Goal: Find specific page/section: Find specific page/section

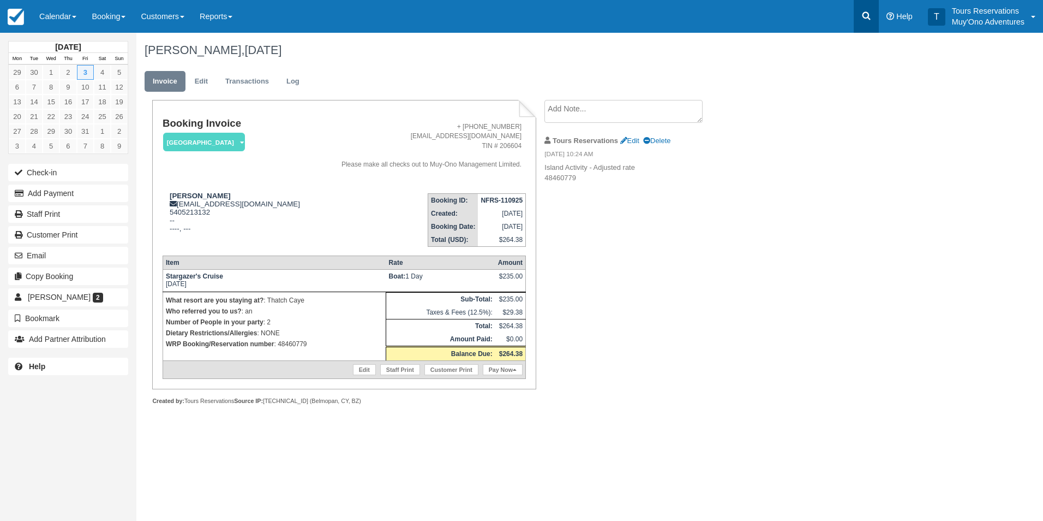
click at [865, 13] on icon at bounding box center [866, 15] width 11 height 11
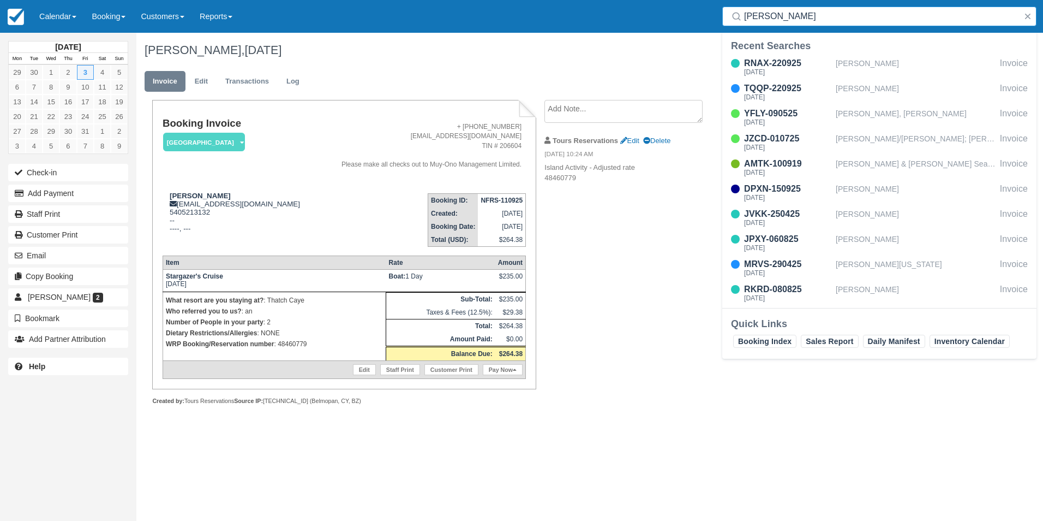
type input "gillis"
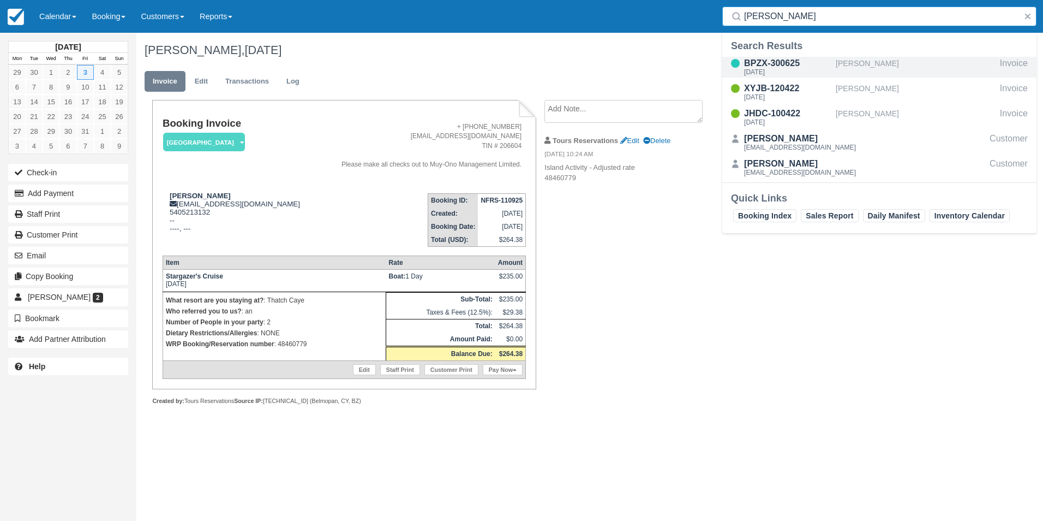
click at [765, 65] on div "BPZX-300625" at bounding box center [787, 63] width 87 height 13
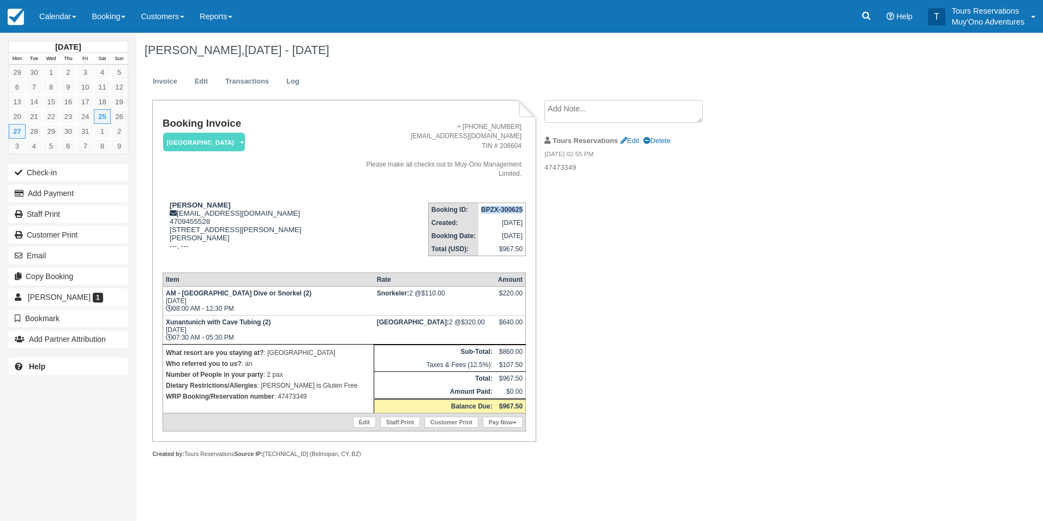
drag, startPoint x: 481, startPoint y: 211, endPoint x: 522, endPoint y: 209, distance: 41.0
click at [522, 209] on strong "BPZX-300625" at bounding box center [501, 210] width 41 height 8
copy strong "BPZX-300625"
click at [51, 15] on link "Calendar" at bounding box center [58, 16] width 52 height 33
click at [12, 19] on img at bounding box center [16, 17] width 16 height 16
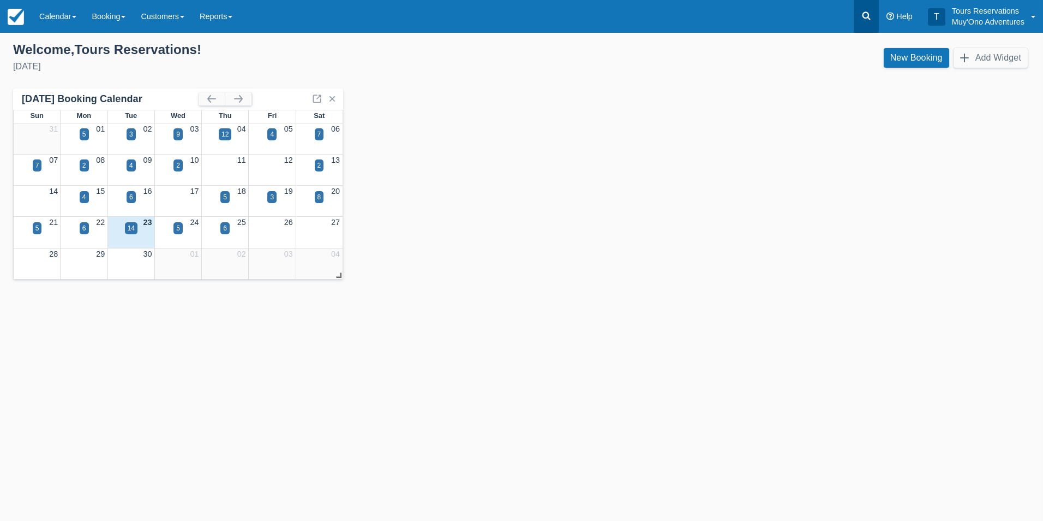
click at [862, 11] on icon at bounding box center [866, 15] width 11 height 11
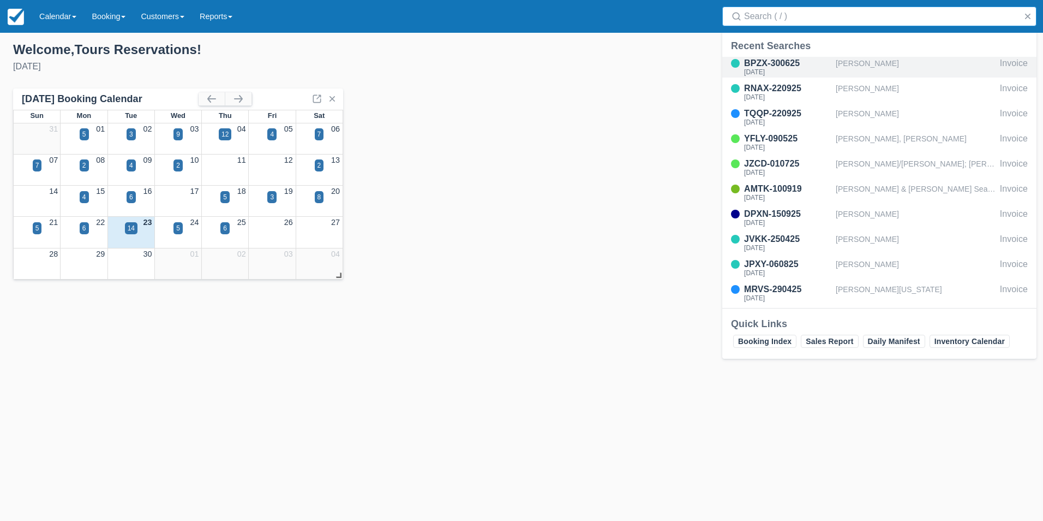
click at [760, 65] on div "BPZX-300625" at bounding box center [787, 63] width 87 height 13
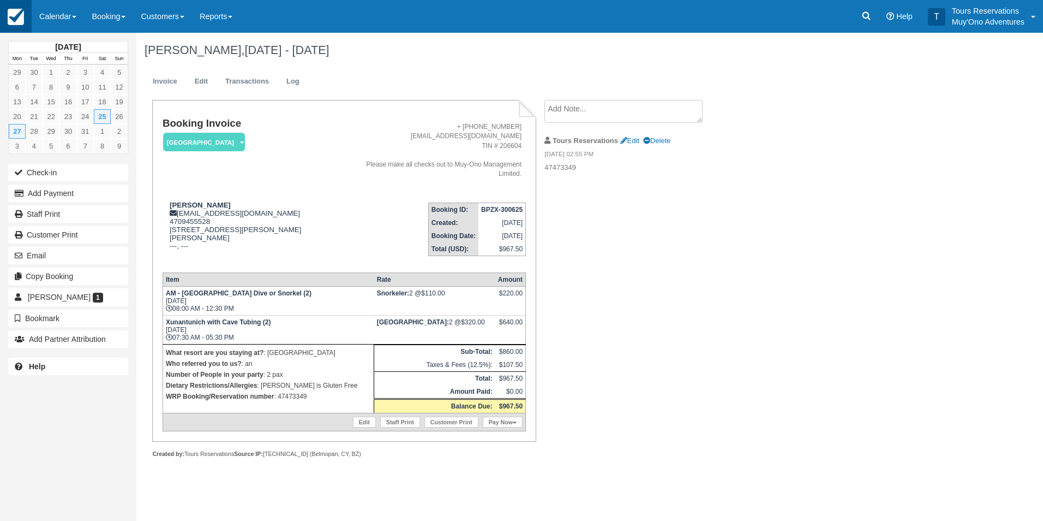
click at [19, 10] on img at bounding box center [16, 17] width 16 height 16
